Goal: Information Seeking & Learning: Understand process/instructions

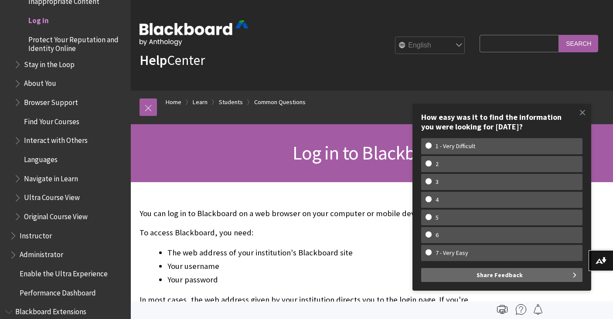
click at [40, 23] on span "Log in" at bounding box center [38, 19] width 21 height 12
click at [41, 20] on span "Log in" at bounding box center [38, 19] width 21 height 12
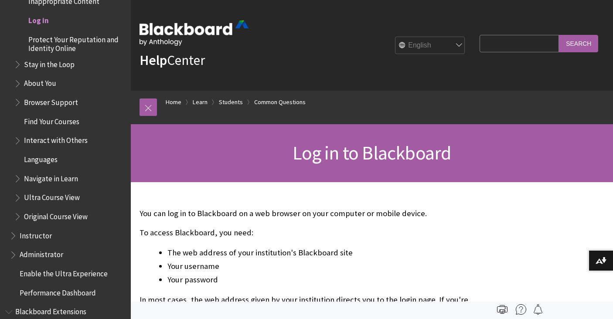
click at [502, 45] on input "Search Query" at bounding box center [519, 43] width 79 height 17
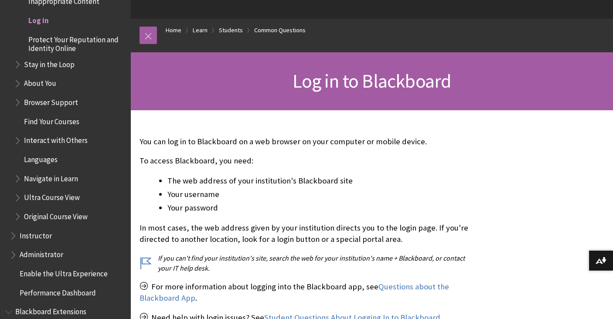
scroll to position [72, 0]
